Goal: Find specific page/section: Find specific page/section

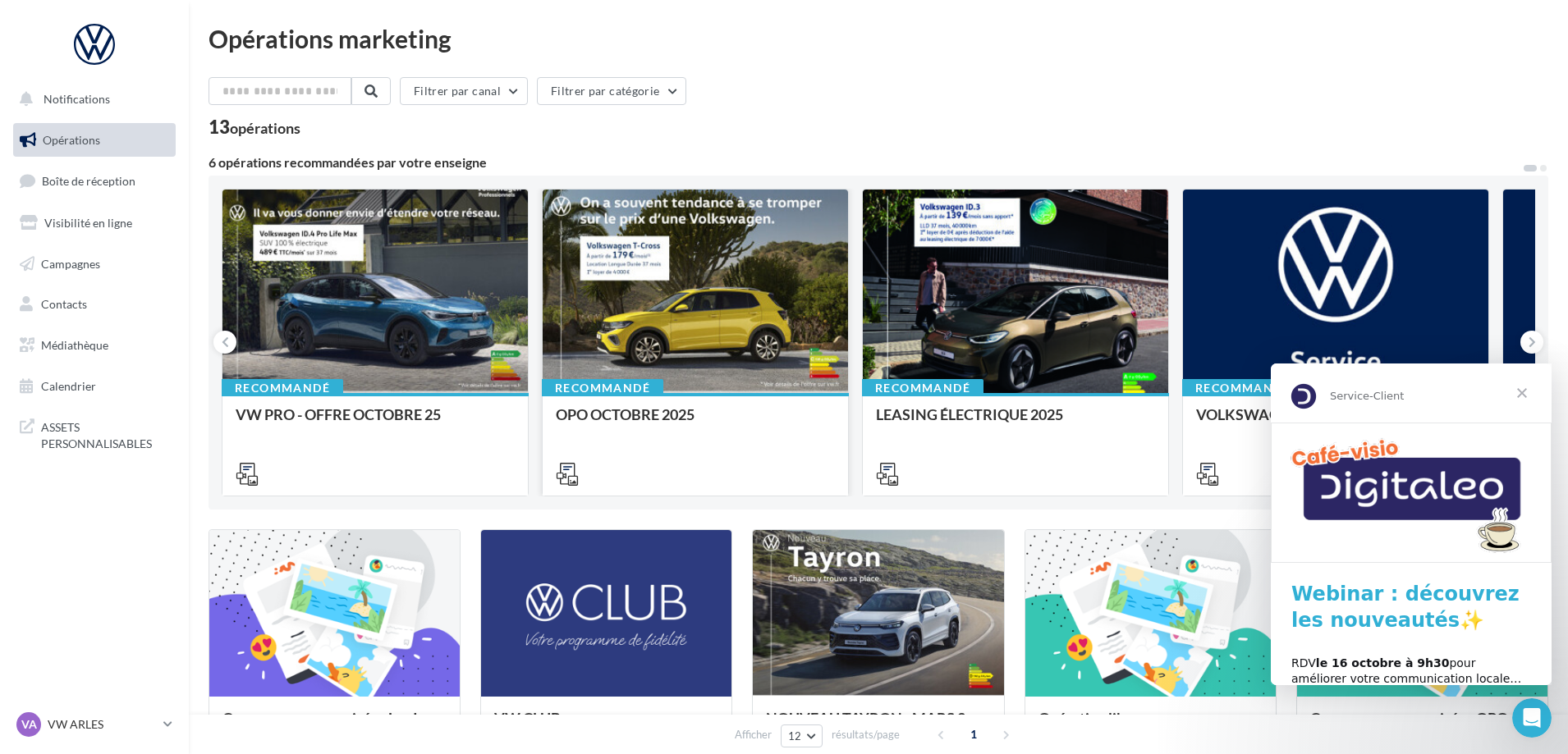
click at [687, 334] on div at bounding box center [695, 292] width 305 height 205
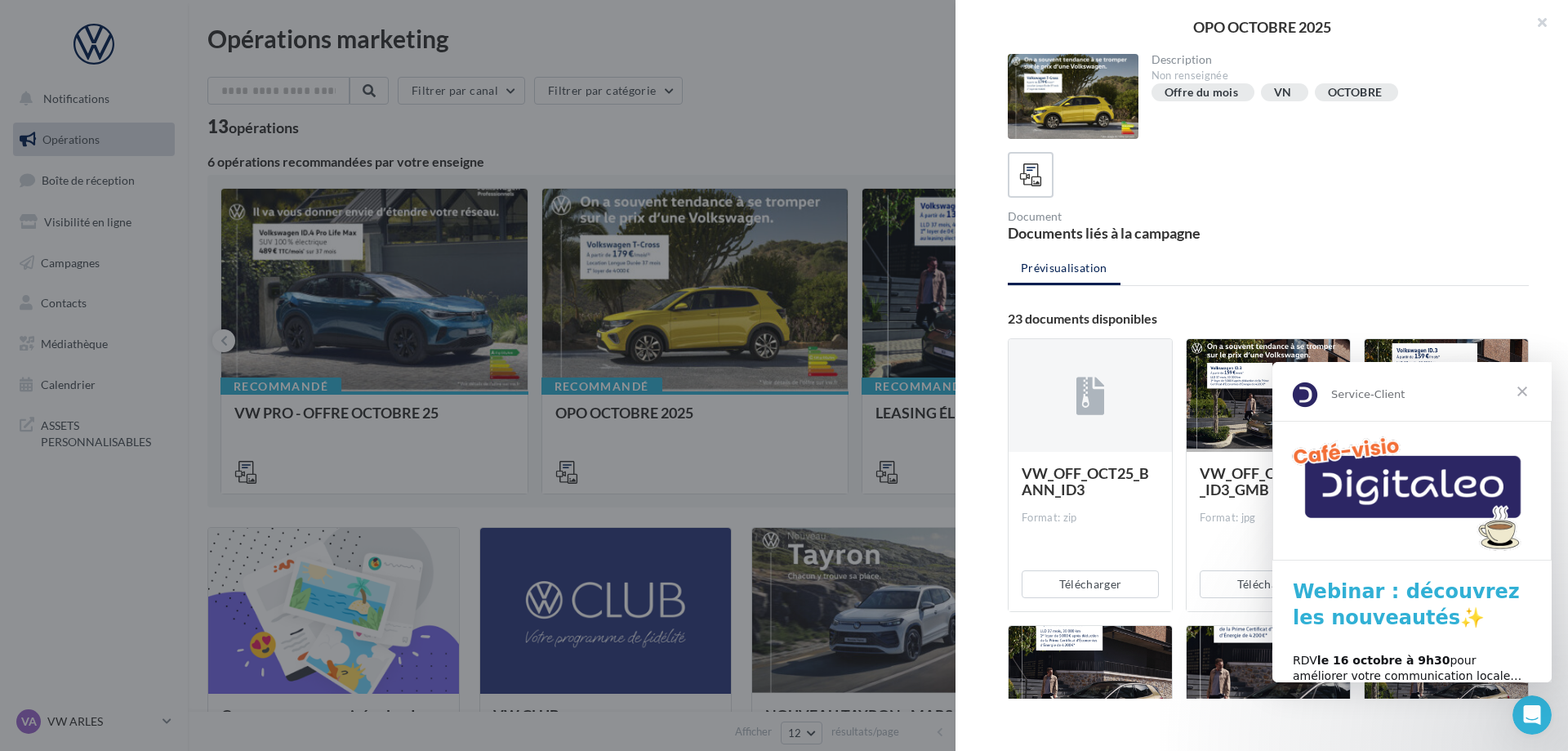
click at [1526, 390] on span "Fermer" at bounding box center [1522, 392] width 59 height 59
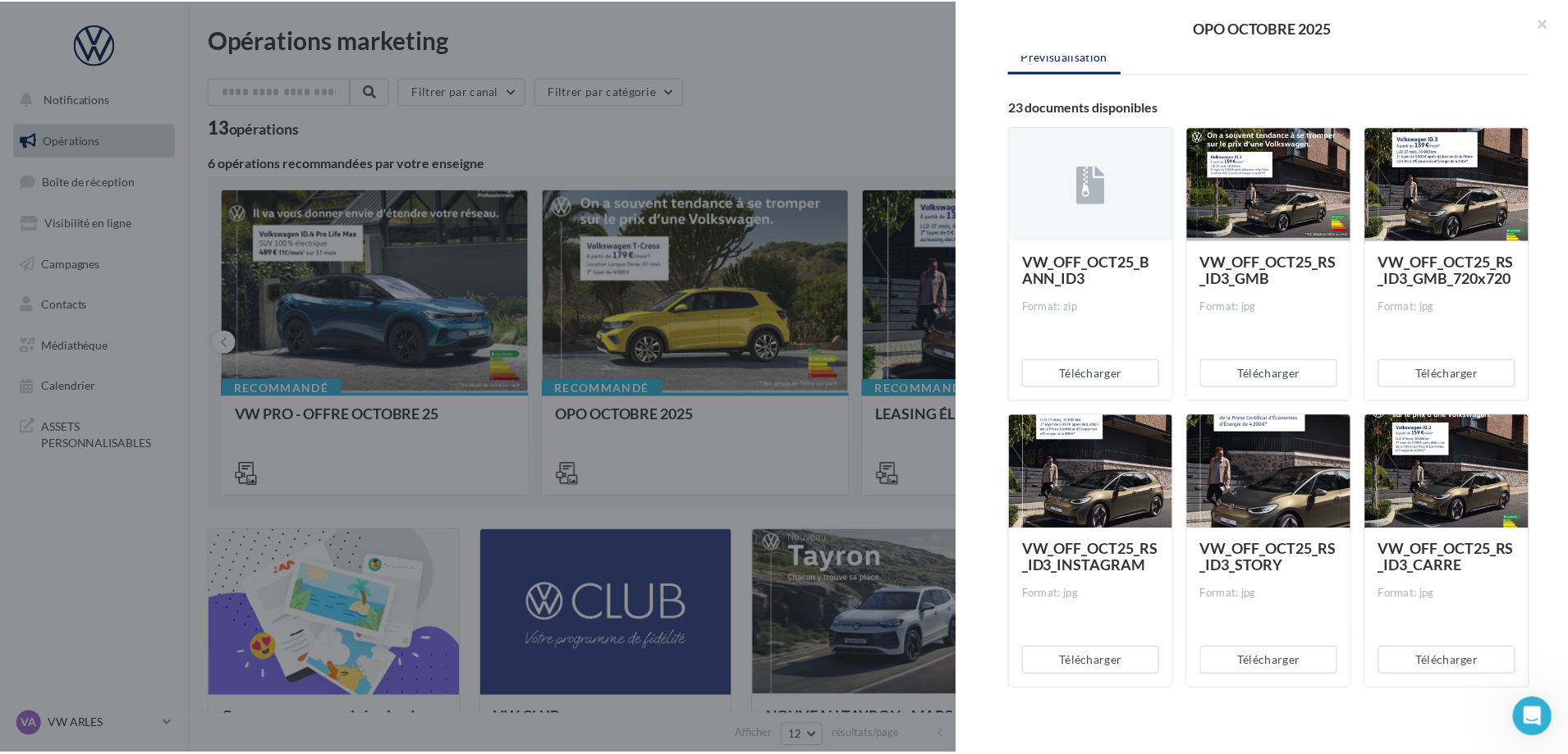
scroll to position [150, 0]
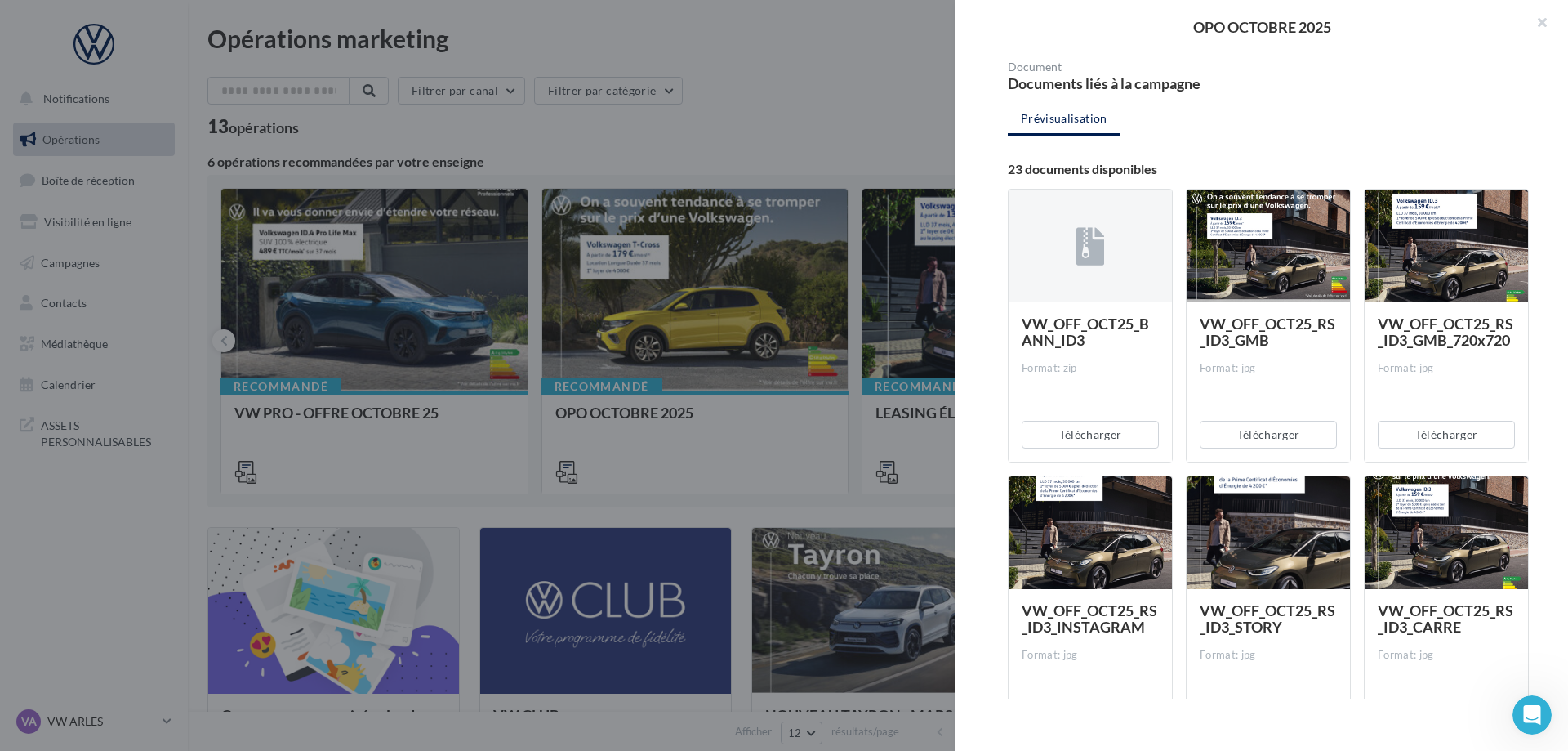
click at [706, 108] on div at bounding box center [784, 375] width 1568 height 751
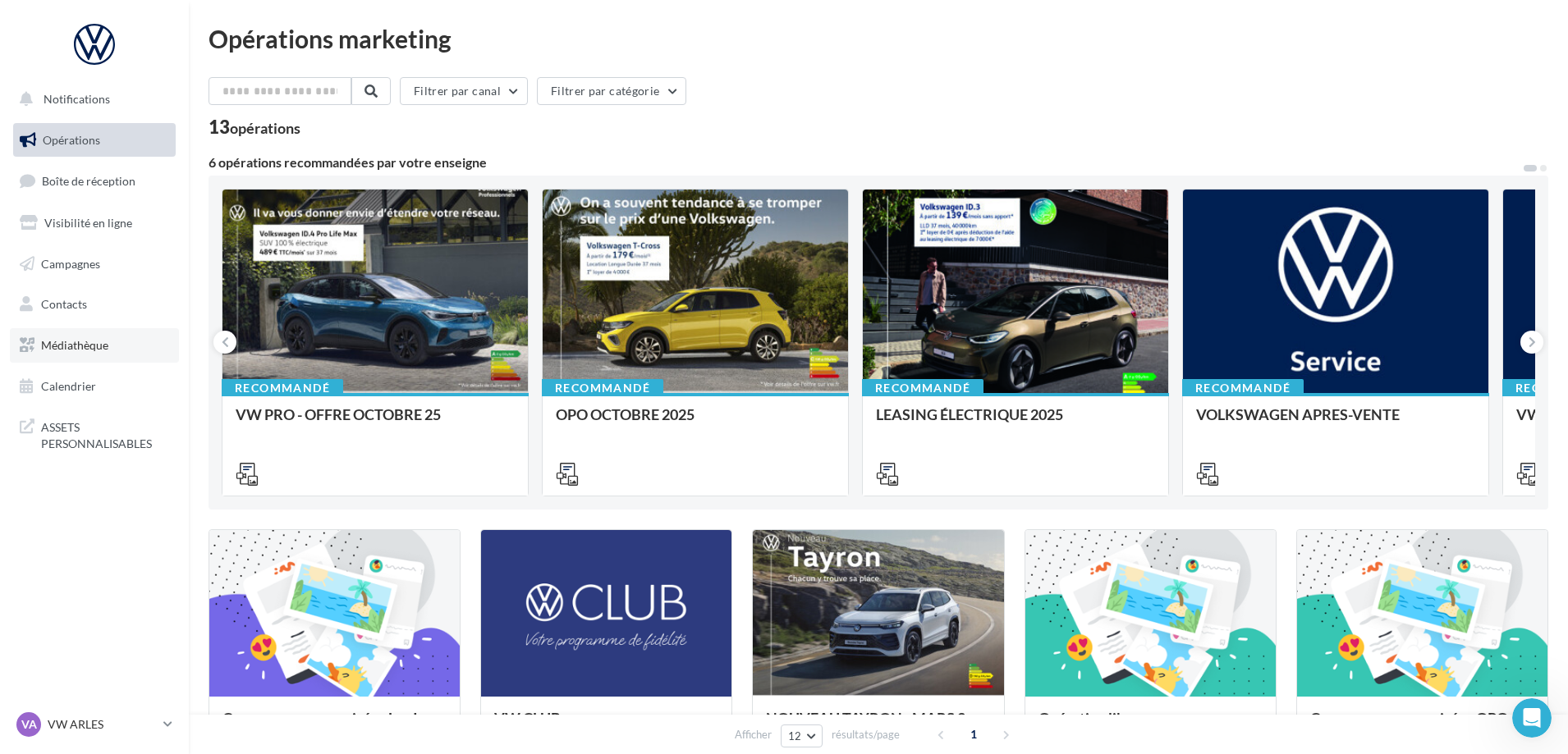
click at [92, 340] on span "Médiathèque" at bounding box center [74, 345] width 67 height 14
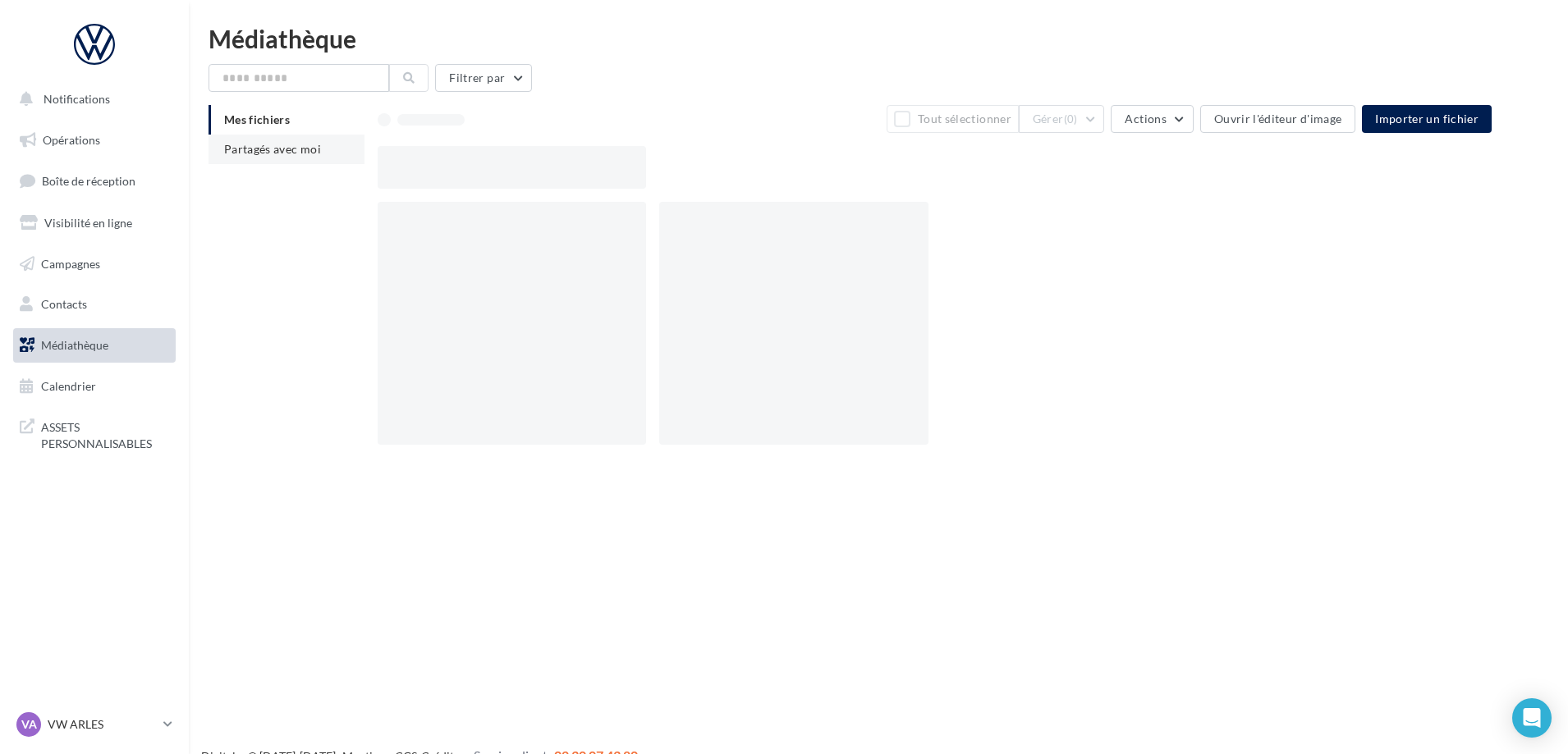
click at [284, 150] on span "Partagés avec moi" at bounding box center [272, 149] width 97 height 14
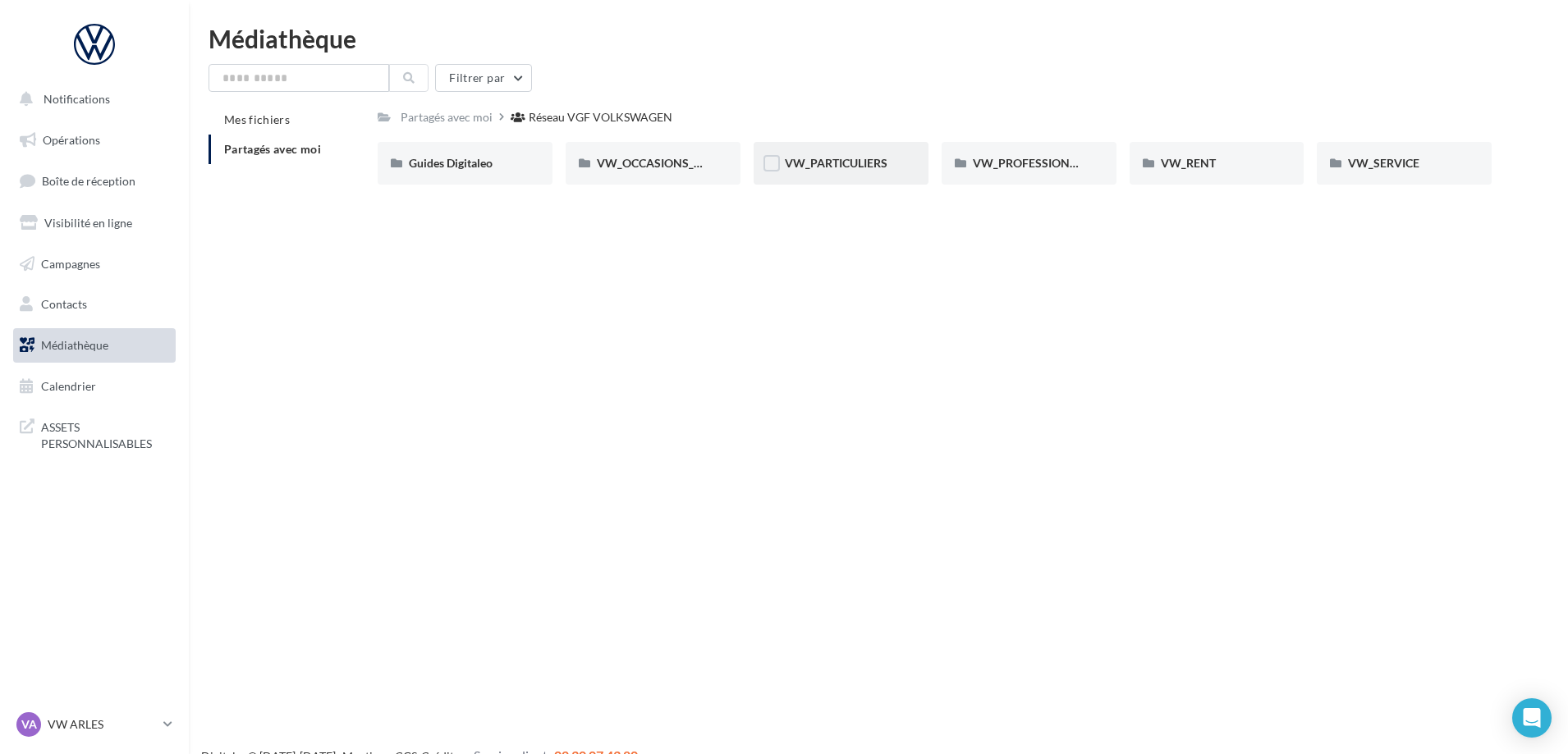
click at [838, 164] on span "VW_PARTICULIERS" at bounding box center [836, 163] width 103 height 14
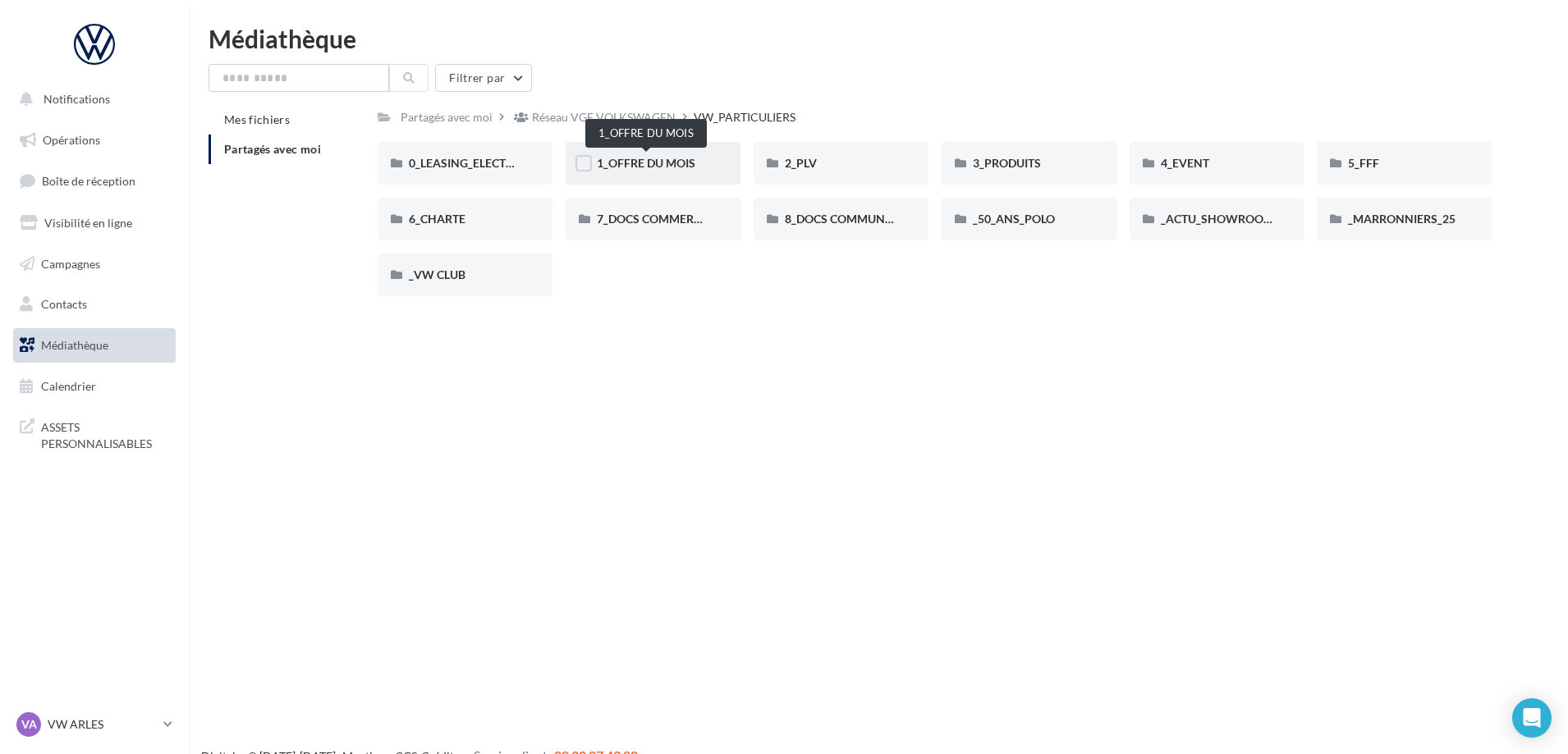
click at [626, 170] on span "1_OFFRE DU MOIS" at bounding box center [646, 163] width 98 height 14
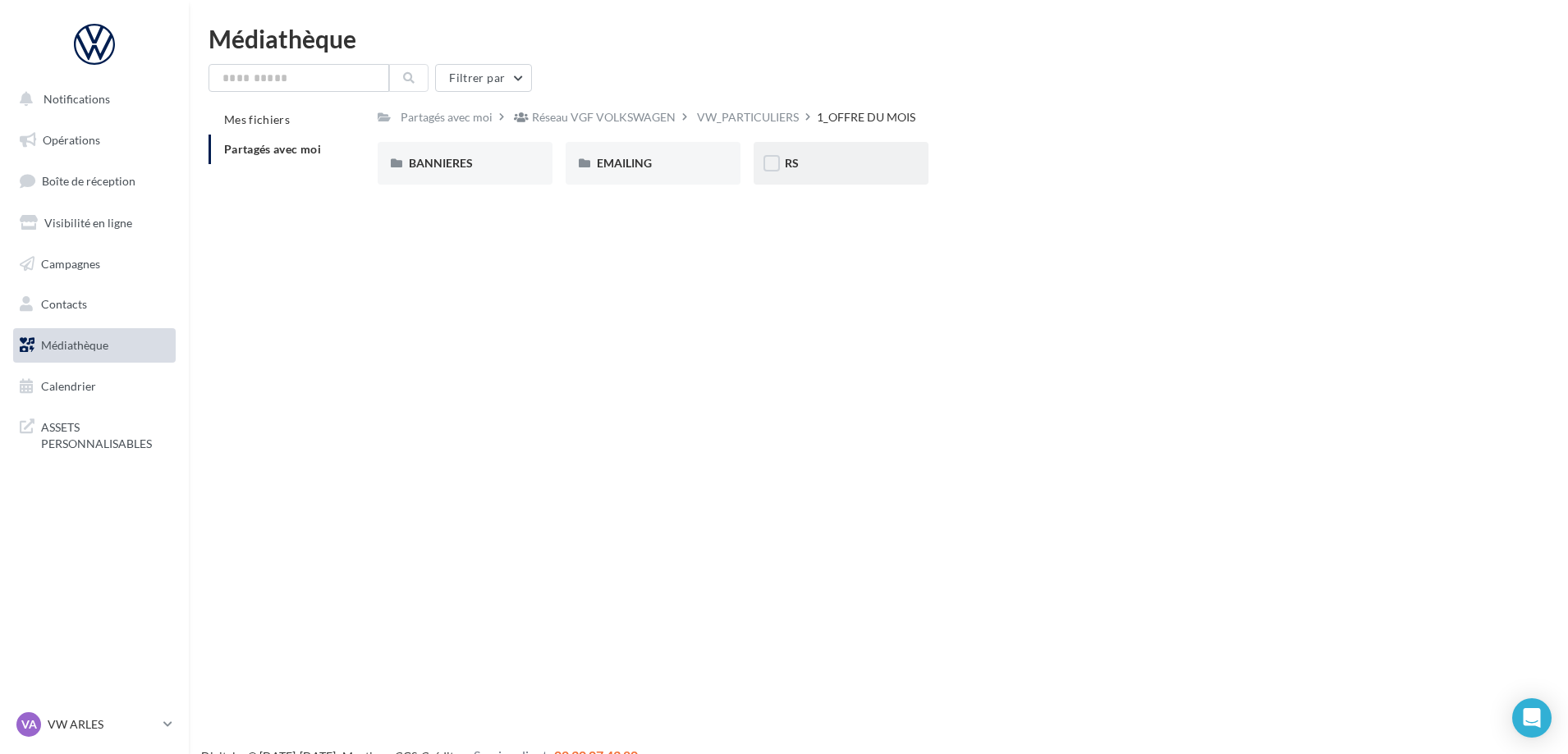
click at [832, 167] on div "RS" at bounding box center [841, 163] width 112 height 17
click at [420, 164] on span "AVEC PO" at bounding box center [471, 163] width 124 height 14
click at [260, 86] on input "text" at bounding box center [299, 78] width 181 height 28
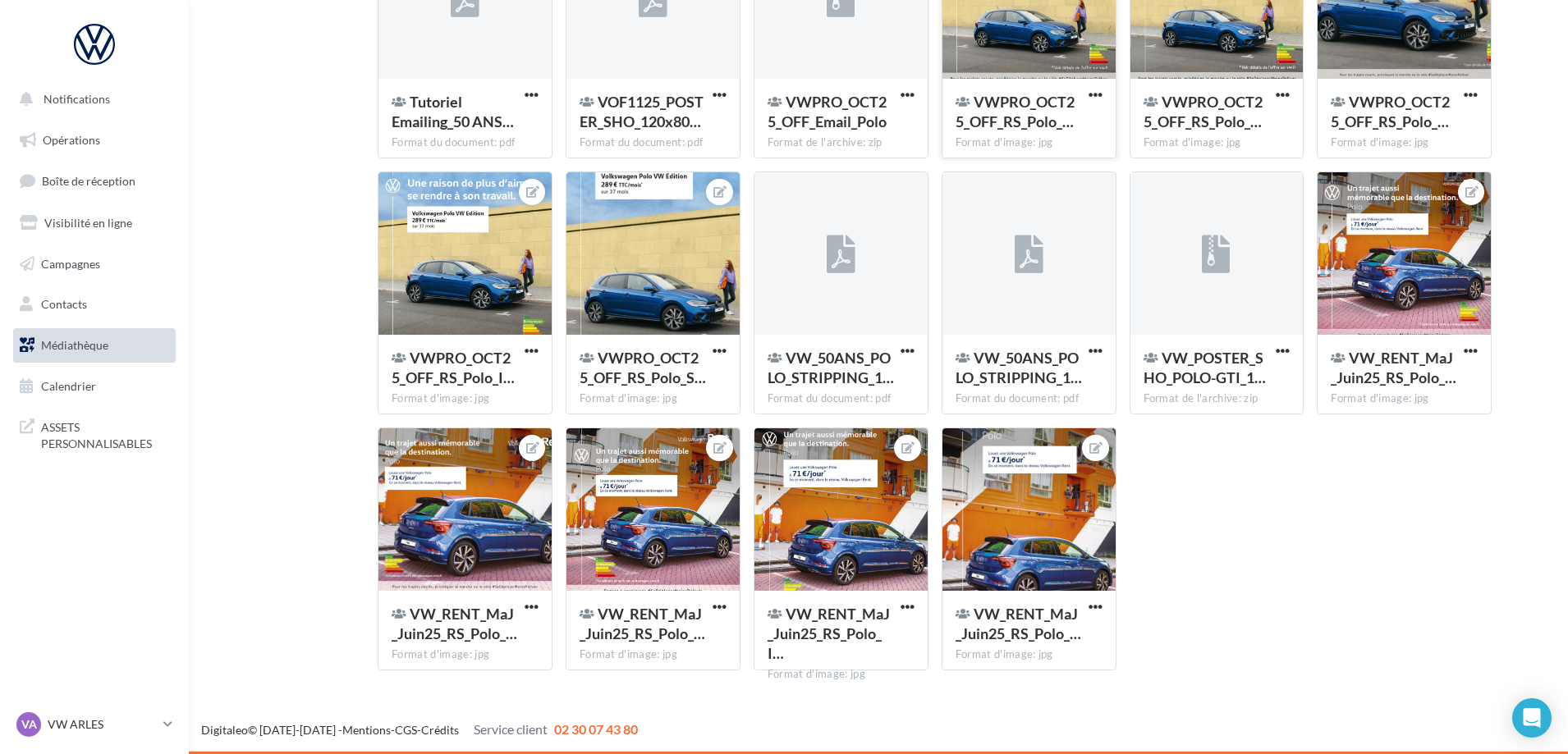
scroll to position [782, 0]
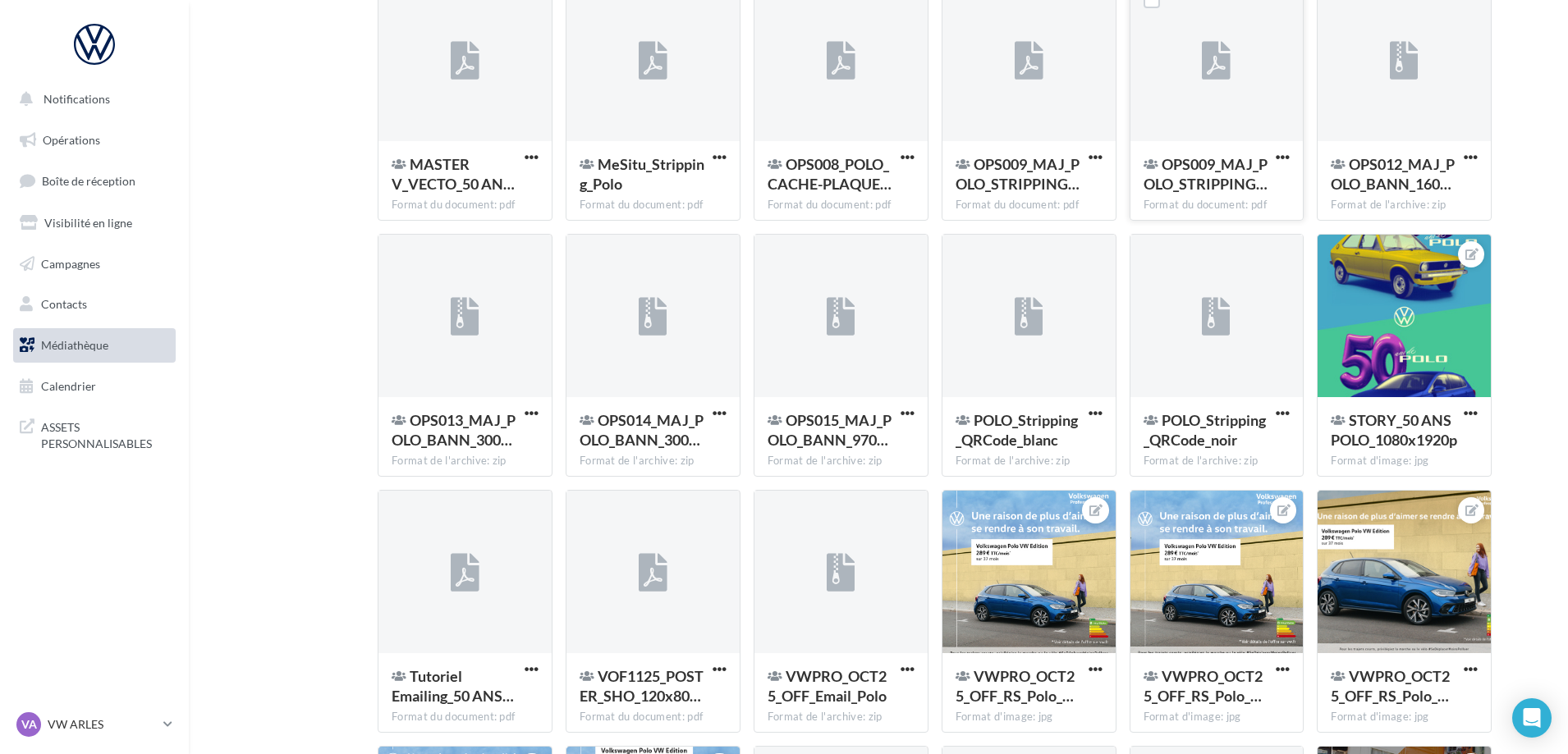
type input "****"
click at [81, 190] on link "Boîte de réception" at bounding box center [94, 181] width 169 height 36
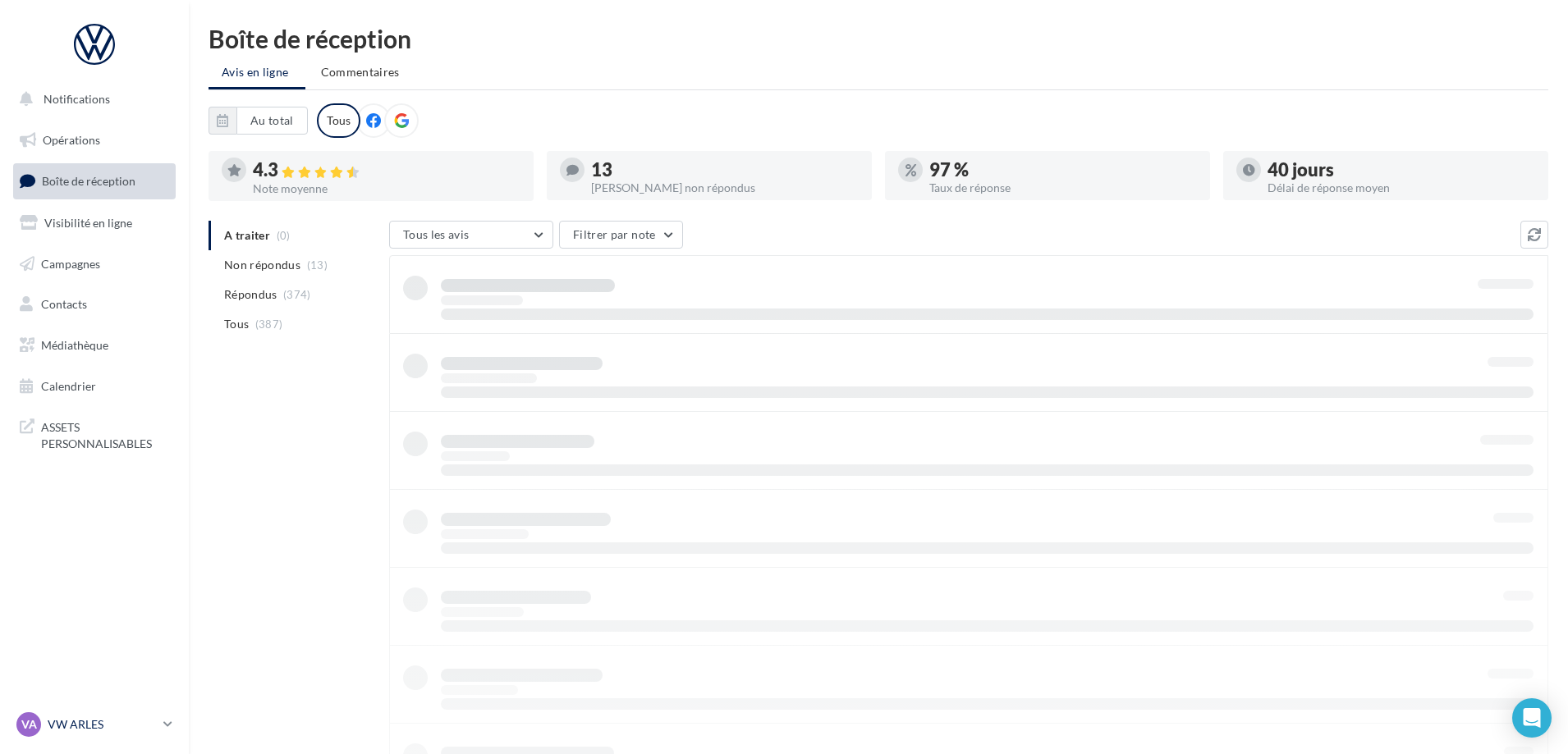
click at [143, 730] on p "VW ARLES" at bounding box center [102, 724] width 109 height 17
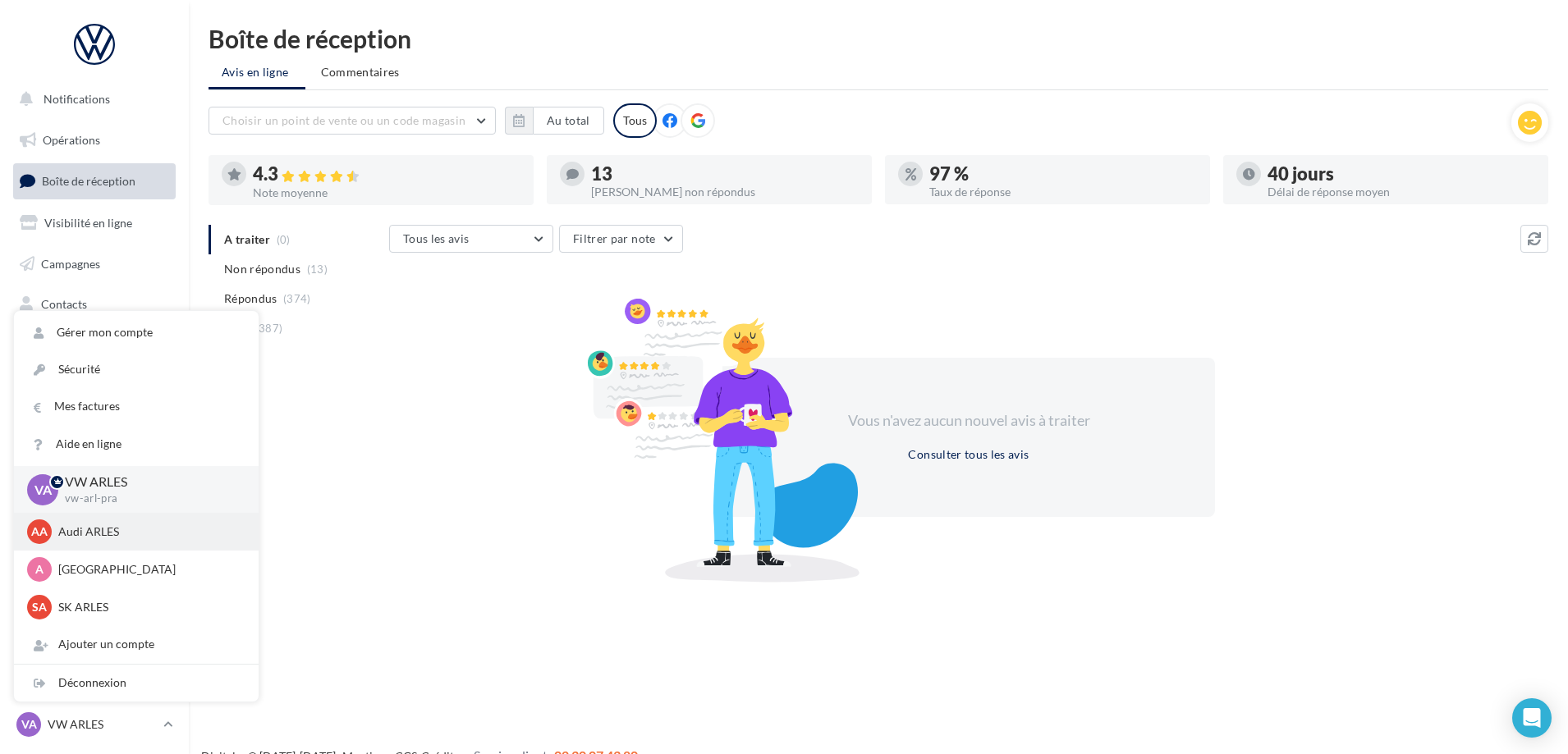
click at [142, 535] on p "Audi ARLES" at bounding box center [149, 531] width 181 height 17
